Goal: Check status: Check status

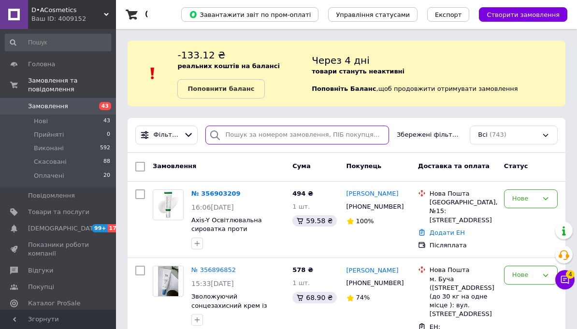
click at [346, 138] on input "search" at bounding box center [298, 135] width 184 height 19
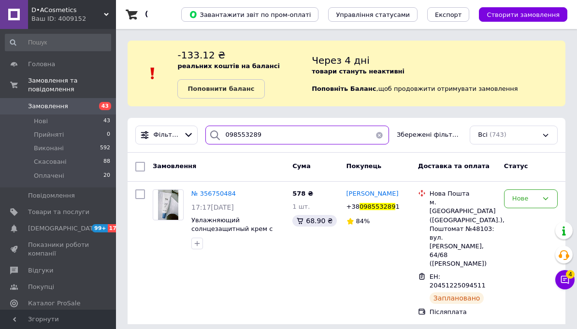
type input "0985532891"
click at [227, 195] on span "№ 356750484" at bounding box center [214, 193] width 44 height 7
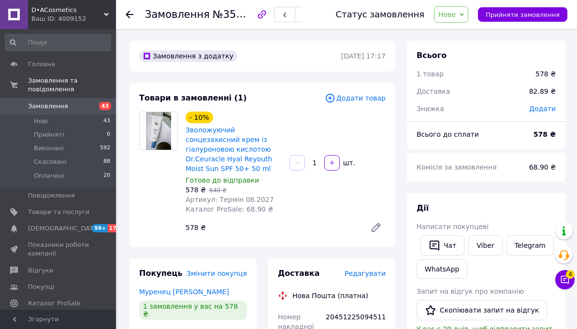
click at [89, 107] on span "43" at bounding box center [102, 106] width 27 height 9
